Goal: Check status: Check status

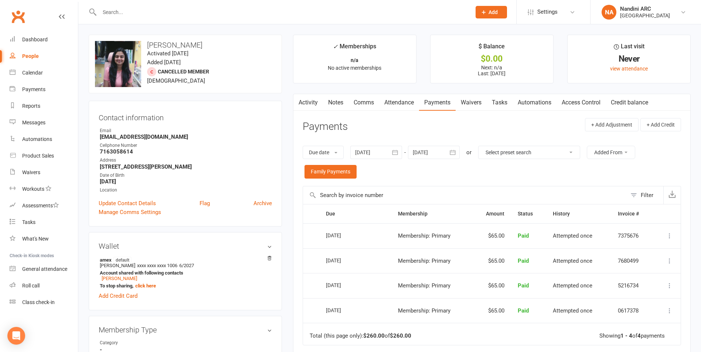
click at [398, 156] on icon "button" at bounding box center [394, 152] width 7 height 7
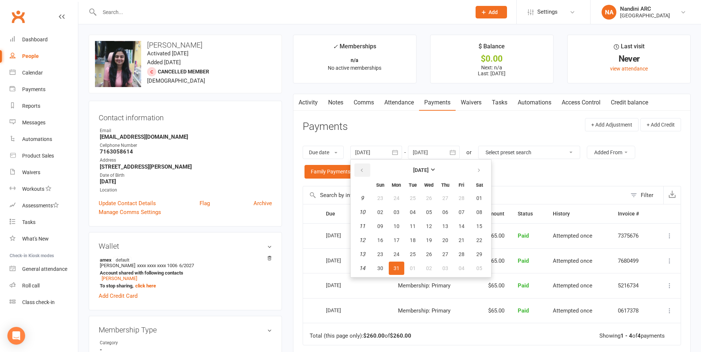
click at [364, 171] on icon "button" at bounding box center [361, 171] width 5 height 6
click at [475, 200] on button "01" at bounding box center [479, 198] width 19 height 13
type input "[DATE]"
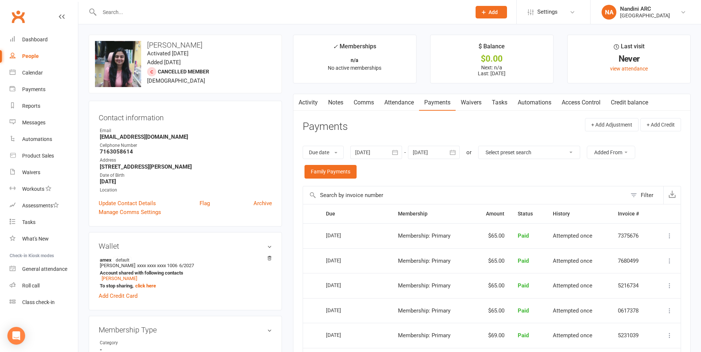
click at [314, 104] on link "Activity" at bounding box center [308, 102] width 30 height 17
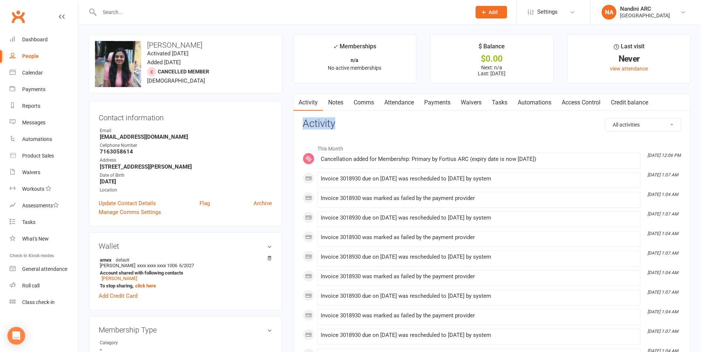
drag, startPoint x: 339, startPoint y: 123, endPoint x: 301, endPoint y: 127, distance: 37.6
drag, startPoint x: 301, startPoint y: 127, endPoint x: 330, endPoint y: 129, distance: 28.9
click at [330, 129] on h3 "Activity" at bounding box center [491, 123] width 378 height 11
click at [432, 103] on link "Payments" at bounding box center [437, 102] width 37 height 17
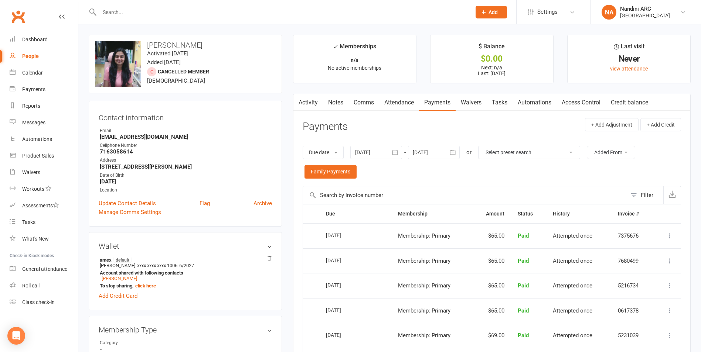
click at [305, 102] on link "Activity" at bounding box center [308, 102] width 30 height 17
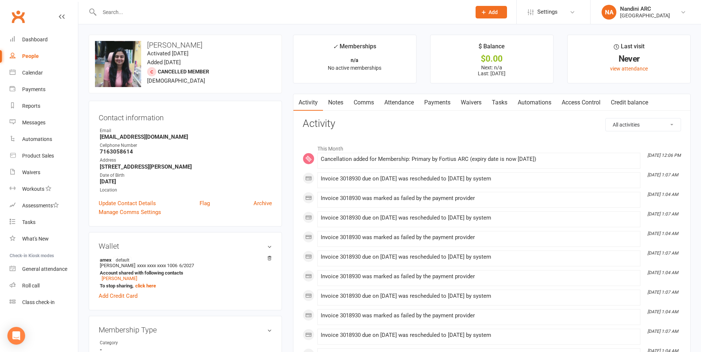
drag, startPoint x: 663, startPoint y: 175, endPoint x: 678, endPoint y: 176, distance: 15.5
click at [678, 176] on icon "[DATE] 1:07 AM" at bounding box center [662, 174] width 31 height 5
drag, startPoint x: 678, startPoint y: 176, endPoint x: 673, endPoint y: 181, distance: 6.8
click at [673, 181] on div "This Month [DATE] 12:06 PM Cancellation added for Membership: Primary by Fortiu…" at bounding box center [491, 350] width 378 height 419
click at [223, 15] on input "text" at bounding box center [281, 12] width 369 height 10
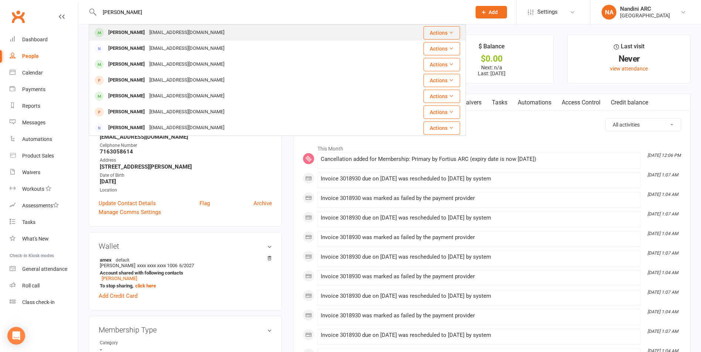
type input "[PERSON_NAME]"
click at [223, 28] on div "[PERSON_NAME] [PERSON_NAME][EMAIL_ADDRESS][DOMAIN_NAME]" at bounding box center [245, 32] width 313 height 15
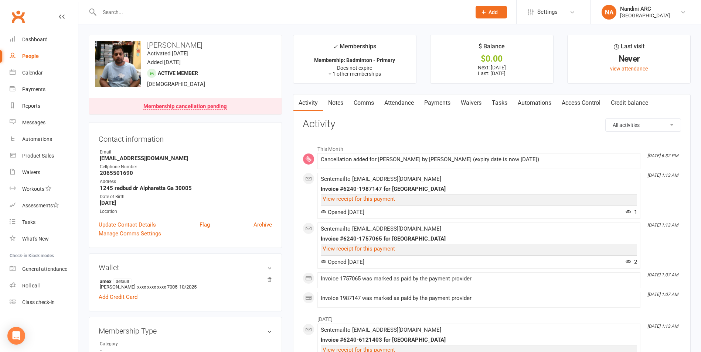
click at [445, 105] on link "Payments" at bounding box center [437, 103] width 37 height 17
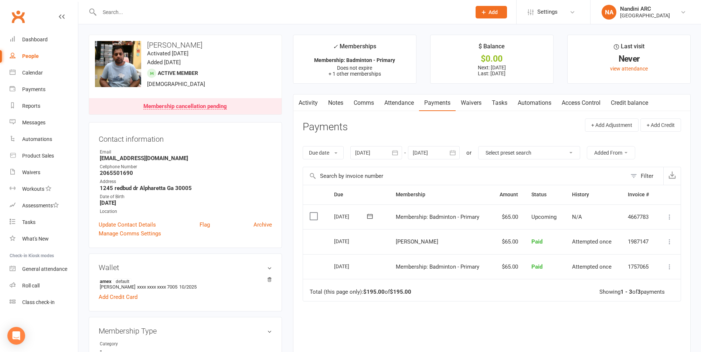
click at [390, 152] on button "button" at bounding box center [394, 152] width 13 height 13
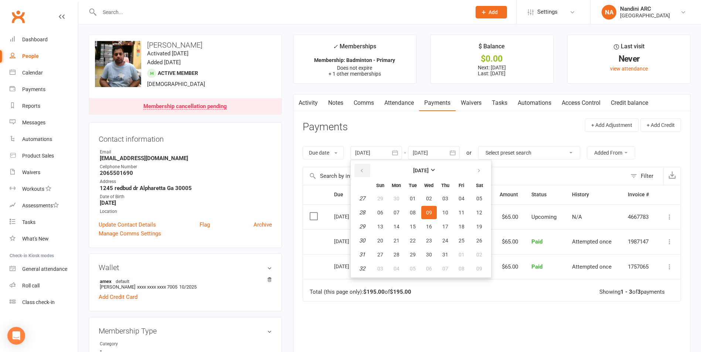
click at [357, 168] on button "button" at bounding box center [362, 170] width 16 height 13
click at [359, 169] on button "button" at bounding box center [362, 170] width 16 height 13
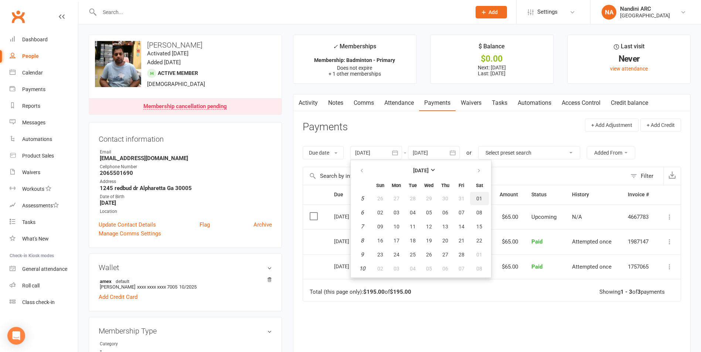
click at [479, 200] on span "01" at bounding box center [479, 199] width 6 height 6
type input "[DATE]"
